Goal: Download file/media

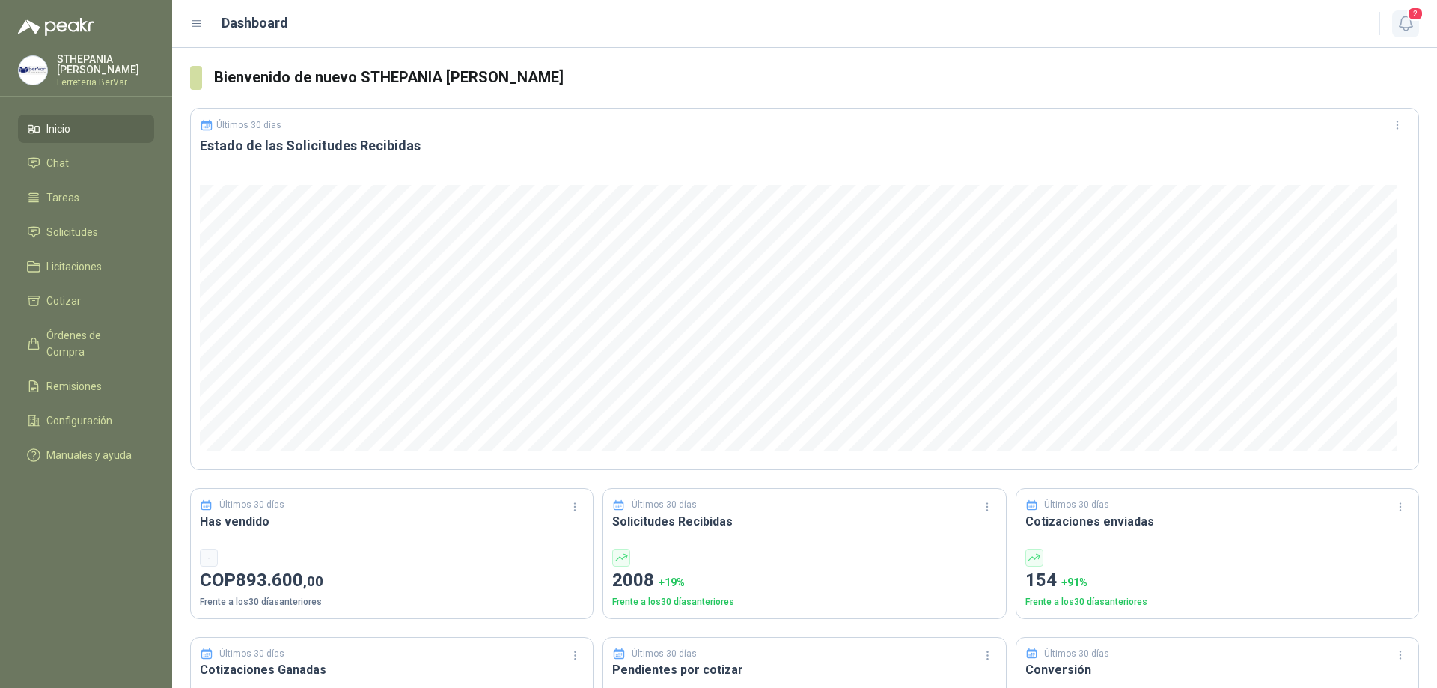
click at [1407, 31] on icon "button" at bounding box center [1406, 23] width 19 height 19
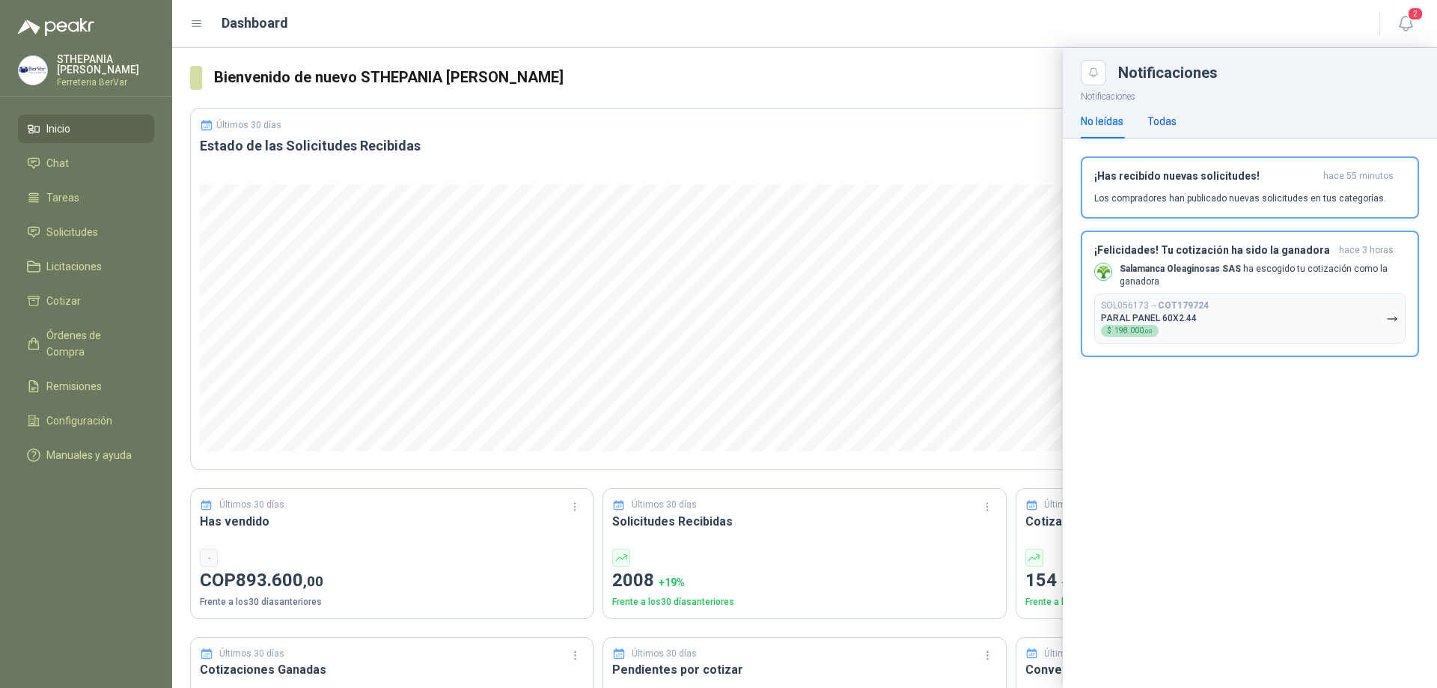
click at [1160, 114] on div "Todas" at bounding box center [1162, 121] width 29 height 16
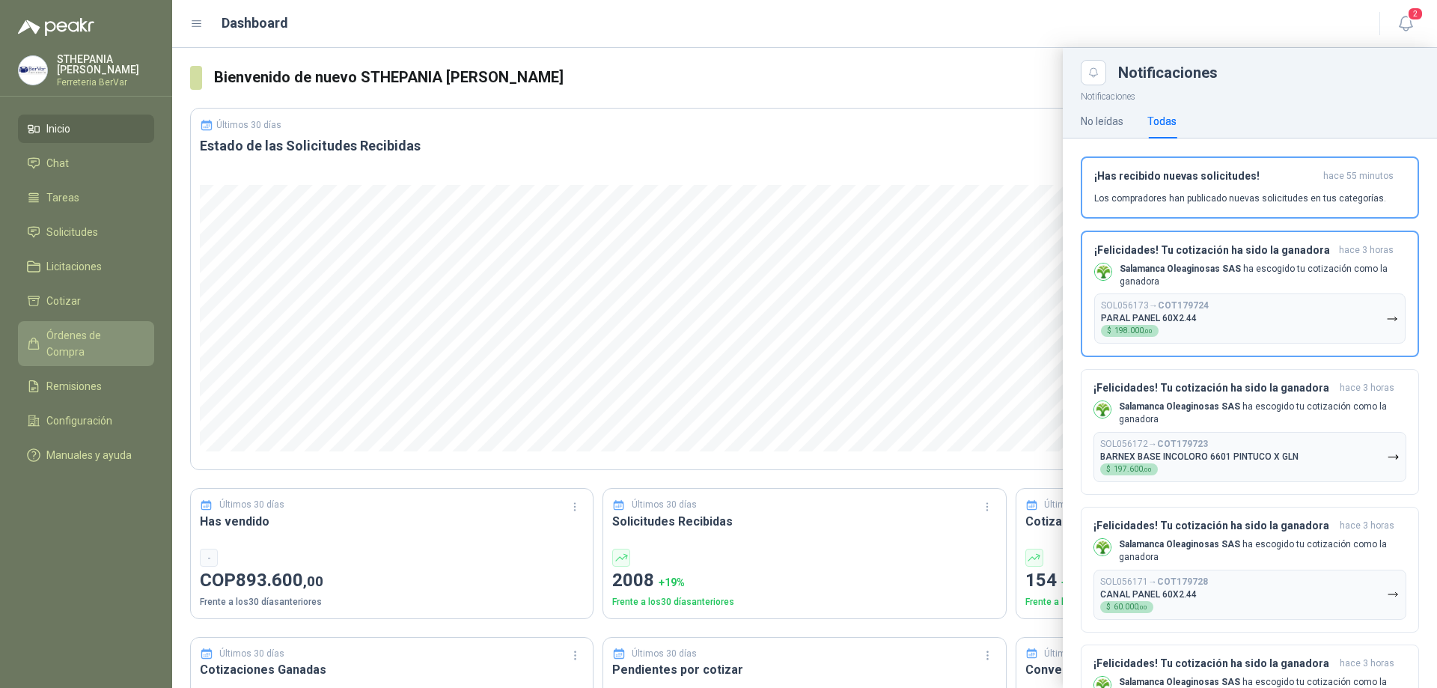
click at [121, 338] on span "Órdenes de Compra" at bounding box center [93, 343] width 94 height 33
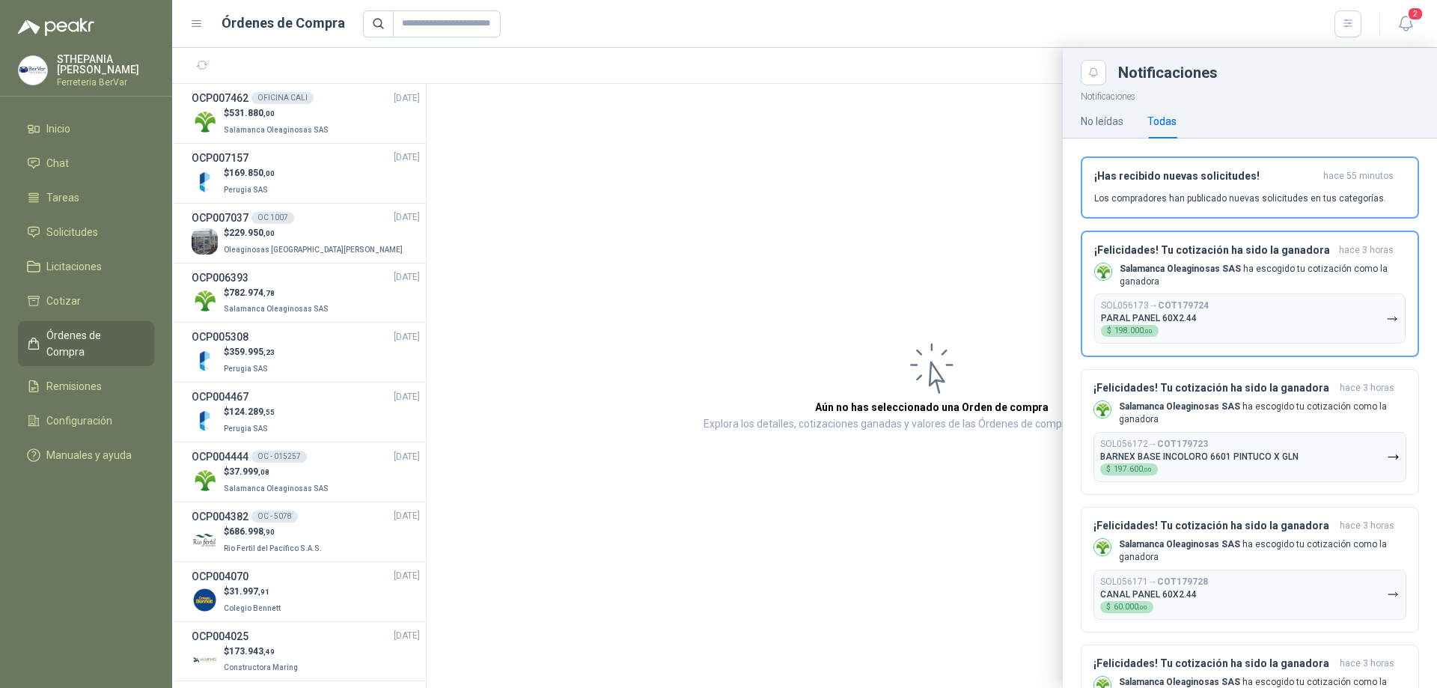
click at [311, 124] on div at bounding box center [804, 368] width 1265 height 640
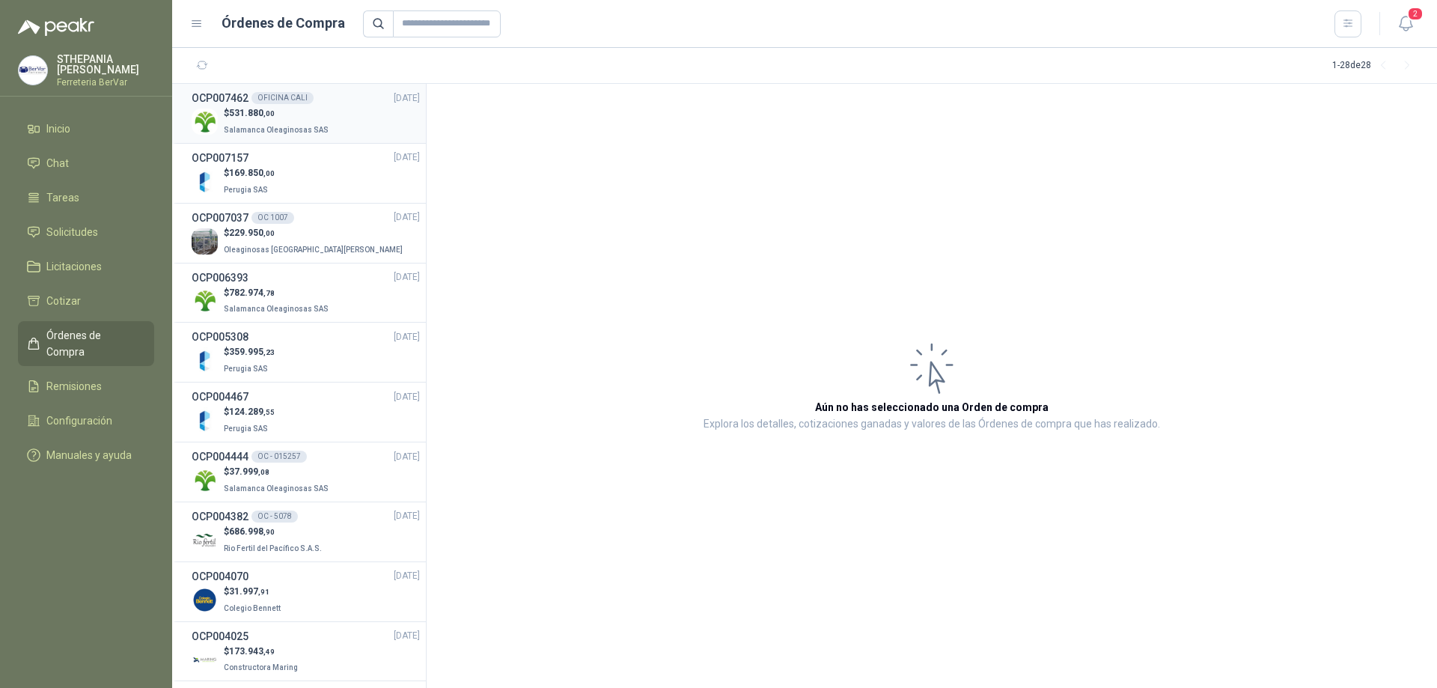
click at [368, 131] on div "$ 531.880 ,00 Salamanca Oleaginosas SAS" at bounding box center [306, 121] width 228 height 31
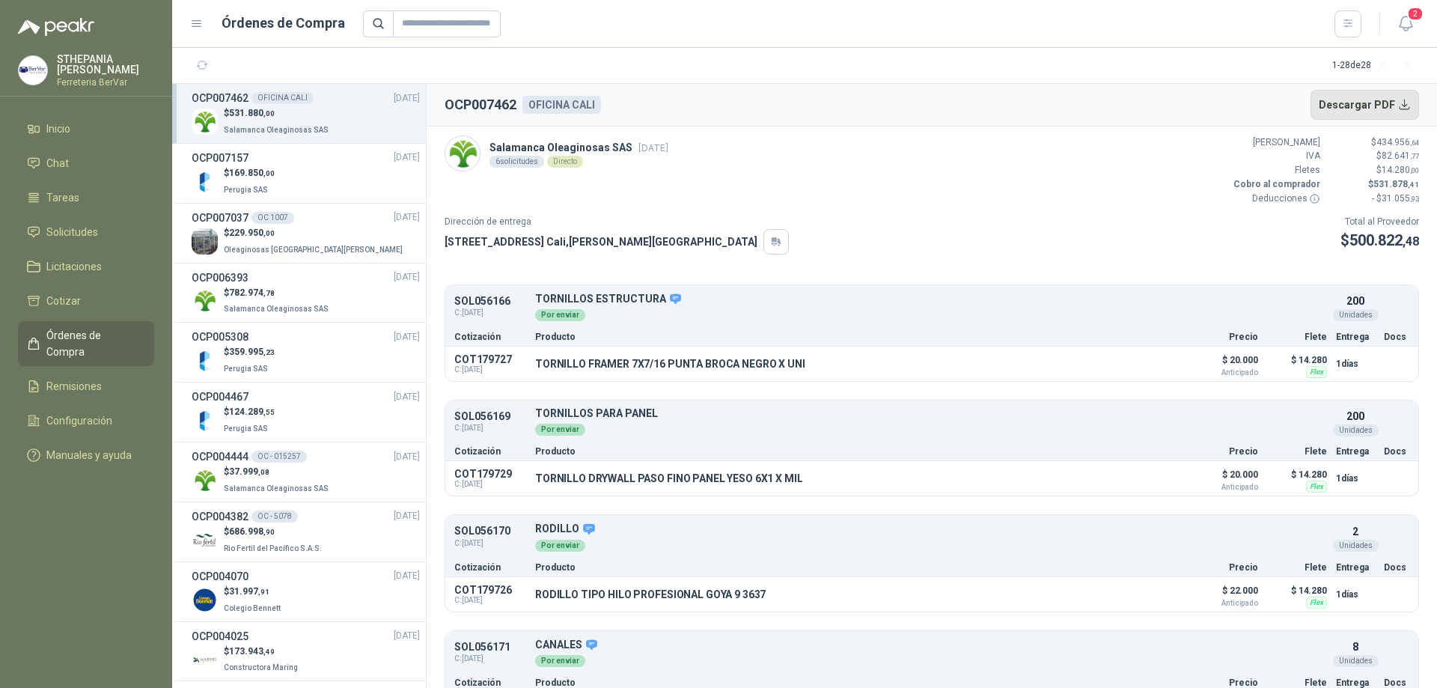
click at [1401, 100] on button "Descargar PDF" at bounding box center [1365, 105] width 109 height 30
